Goal: Task Accomplishment & Management: Complete application form

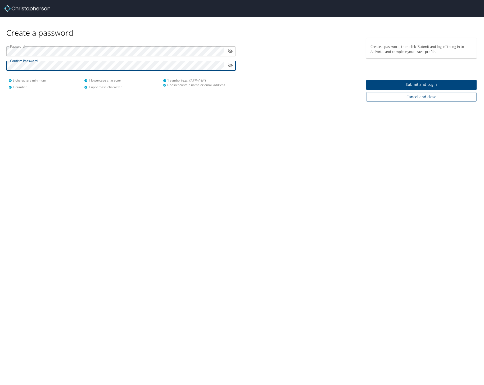
click at [401, 83] on span "Submit and Login" at bounding box center [421, 84] width 102 height 7
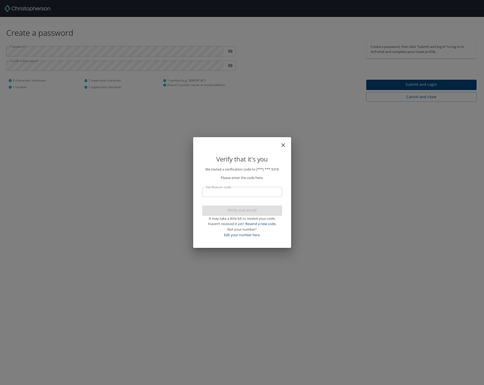
click at [251, 191] on input "Verification code" at bounding box center [242, 192] width 80 height 10
type input "161162"
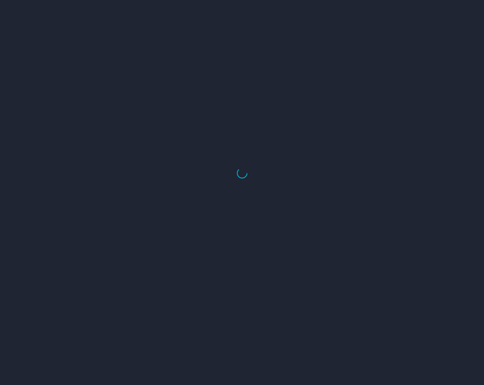
select select "US"
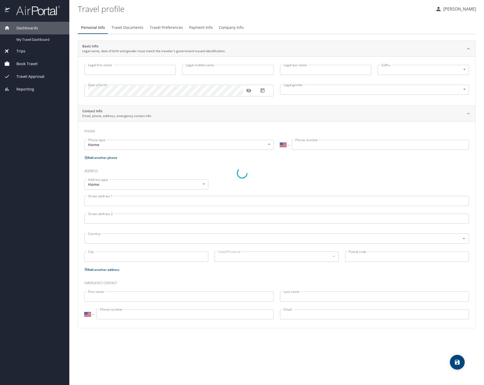
click at [307, 16] on div at bounding box center [242, 173] width 484 height 423
click at [260, 67] on div at bounding box center [242, 173] width 484 height 423
click at [468, 9] on div at bounding box center [242, 173] width 484 height 423
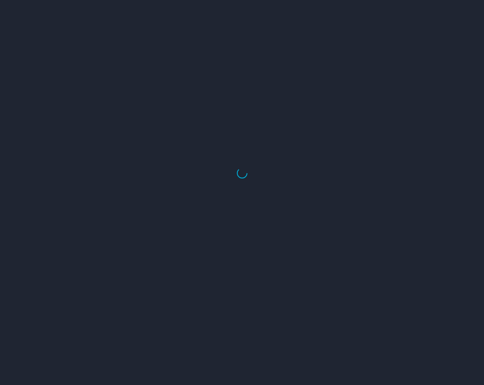
select select "US"
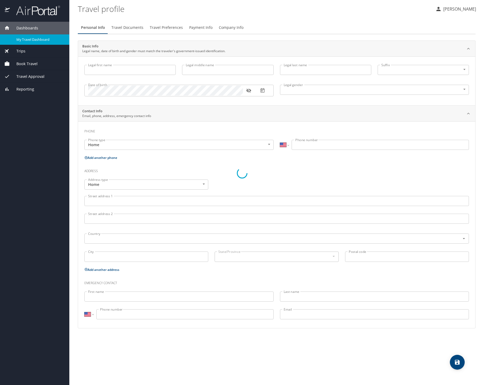
type input "[PERSON_NAME]"
type input "Female"
select select "US"
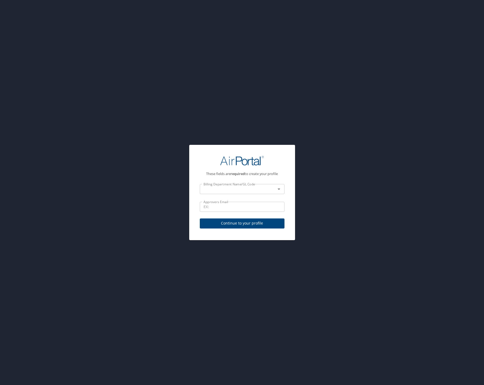
click at [278, 189] on icon "Open" at bounding box center [279, 188] width 3 height 1
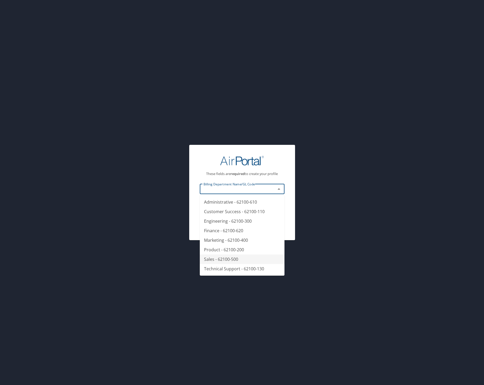
click at [258, 258] on li "Sales - 62100-500" at bounding box center [242, 259] width 85 height 10
type input "Sales - 62100-500"
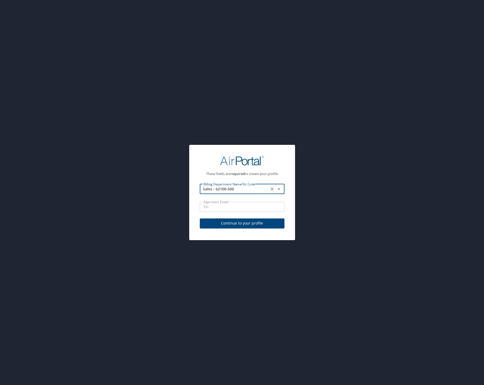
click at [264, 207] on input "Approvers Email" at bounding box center [242, 207] width 85 height 10
click at [298, 154] on div "These fields are required to create your profile Billing Department Name/GL Cod…" at bounding box center [242, 192] width 484 height 385
click at [296, 159] on div "These fields are required to create your profile Billing Department Name/GL Cod…" at bounding box center [242, 192] width 484 height 385
